Goal: Transaction & Acquisition: Purchase product/service

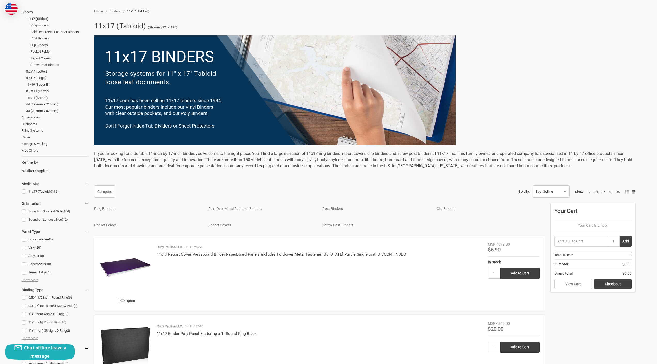
scroll to position [21, 0]
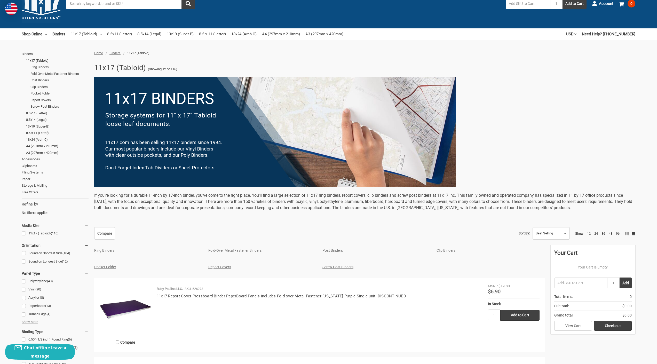
click at [37, 67] on link "Ring Binders" at bounding box center [59, 67] width 58 height 7
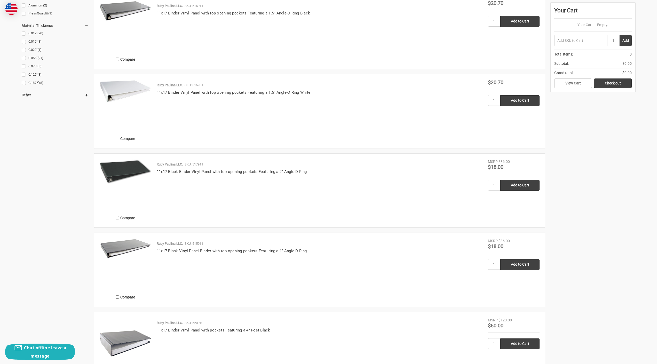
scroll to position [589, 0]
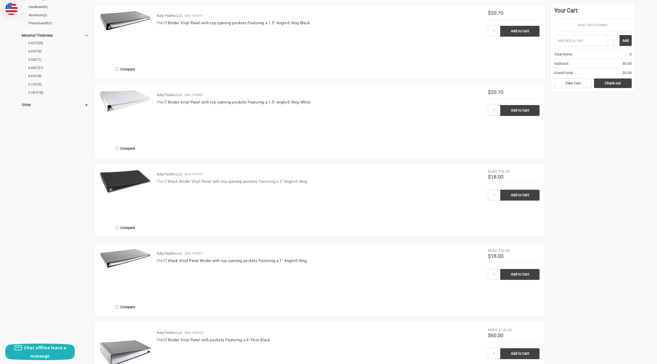
click at [277, 180] on link "11x17 Black Binder Vinyl Panel with top opening pockets Featuring a 2" Angle-D …" at bounding box center [232, 181] width 150 height 5
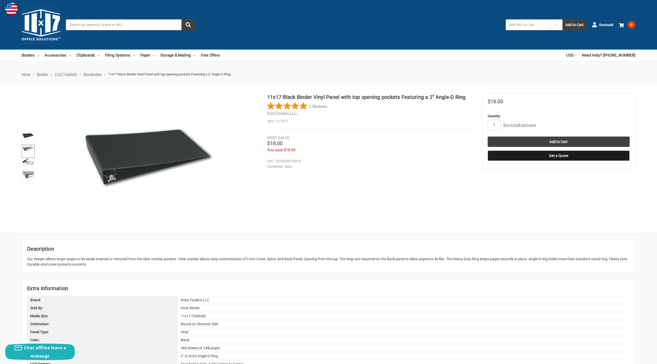
click at [27, 152] on link at bounding box center [28, 151] width 13 height 13
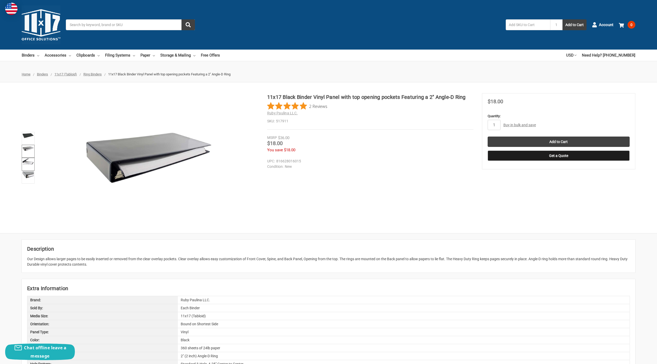
click at [29, 162] on img at bounding box center [27, 161] width 11 height 6
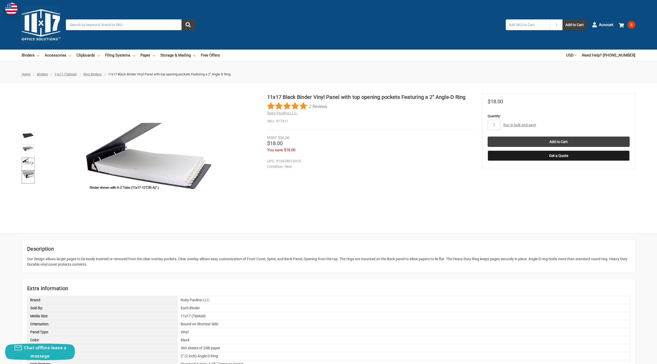
click at [29, 178] on img at bounding box center [27, 174] width 11 height 7
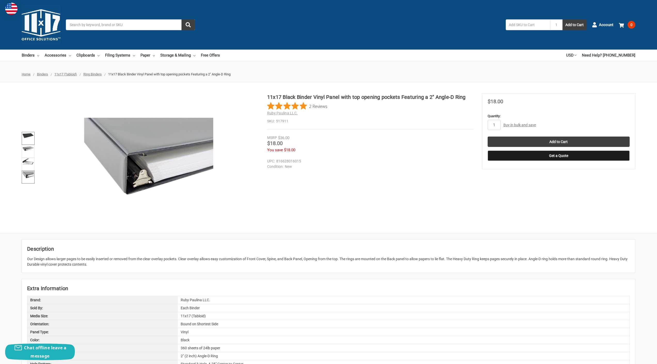
click at [27, 134] on img at bounding box center [27, 135] width 11 height 5
